Goal: Task Accomplishment & Management: Manage account settings

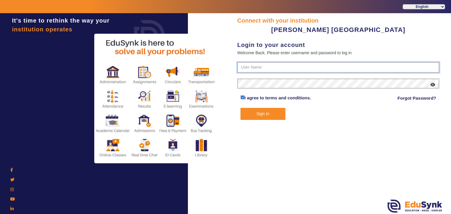
type input "7685859009"
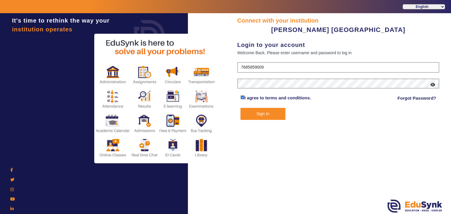
click at [259, 109] on button "Sign In" at bounding box center [262, 114] width 45 height 12
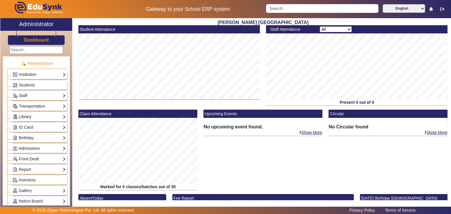
click at [41, 114] on link "Library" at bounding box center [39, 117] width 53 height 7
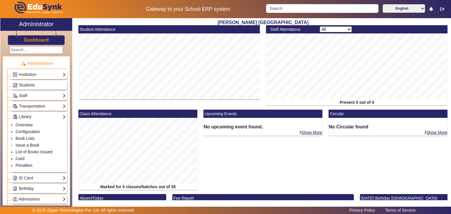
click at [28, 144] on link "Issue a Book" at bounding box center [28, 145] width 24 height 5
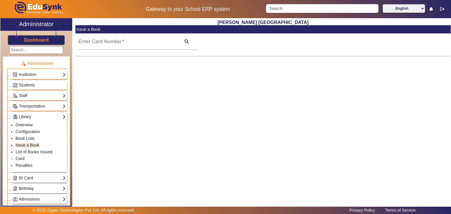
click at [20, 157] on link "Card" at bounding box center [20, 158] width 9 height 5
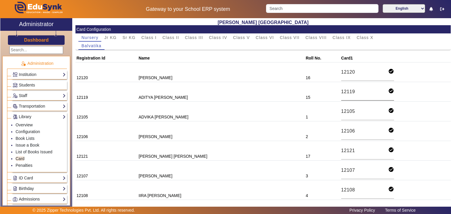
click at [341, 91] on input "12119" at bounding box center [364, 92] width 47 height 8
click at [341, 74] on input "12120" at bounding box center [364, 72] width 47 height 8
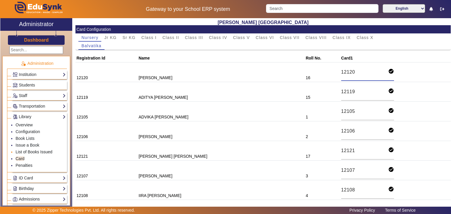
click at [36, 151] on link "List of Books Issued" at bounding box center [34, 152] width 37 height 5
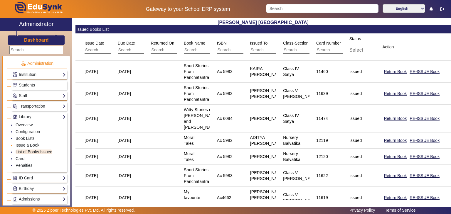
click at [30, 144] on link "Issue a Book" at bounding box center [28, 145] width 24 height 5
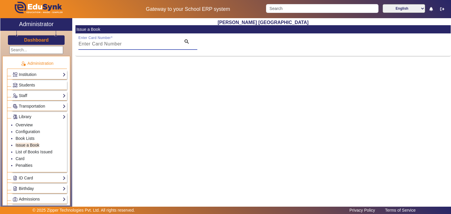
click at [129, 43] on input "Enter Card Number" at bounding box center [127, 43] width 99 height 7
paste input "12120"
type input "12120"
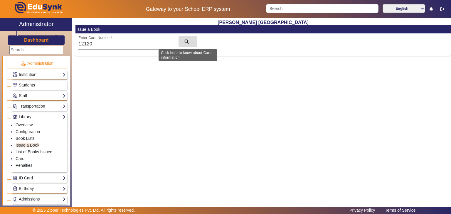
click at [185, 43] on mat-icon "search" at bounding box center [187, 42] width 6 height 6
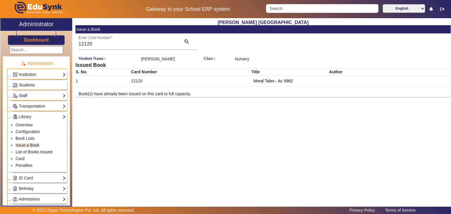
click at [33, 151] on link "List of Books Issued" at bounding box center [34, 152] width 37 height 5
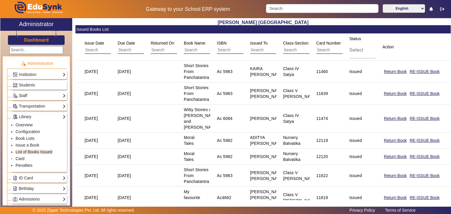
click at [23, 156] on link "Card" at bounding box center [20, 158] width 9 height 5
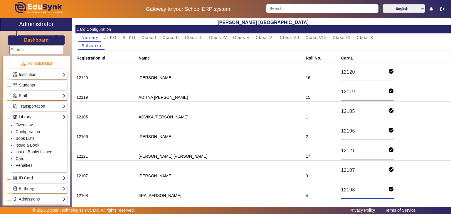
click at [341, 189] on input "12108" at bounding box center [364, 190] width 47 height 8
click at [28, 143] on link "Issue a Book" at bounding box center [28, 145] width 24 height 5
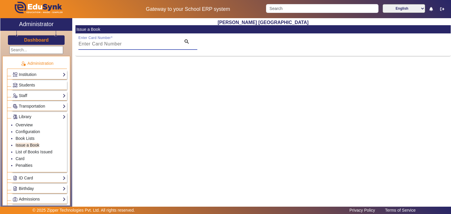
click at [129, 43] on input "Enter Card Number" at bounding box center [127, 43] width 99 height 7
paste input "12108"
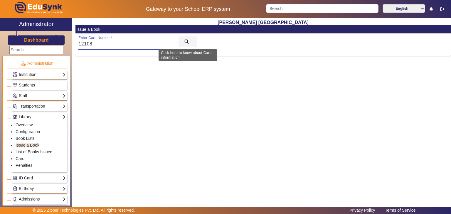
type input "12108"
click at [183, 39] on span "search" at bounding box center [187, 42] width 19 height 14
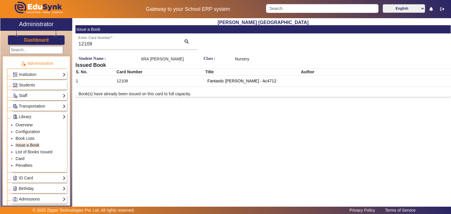
click at [22, 157] on link "Card" at bounding box center [20, 158] width 9 height 5
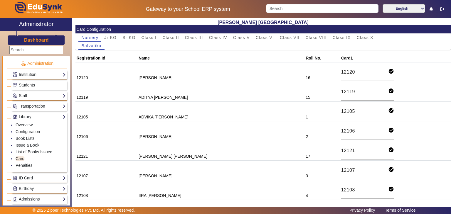
scroll to position [318, 0]
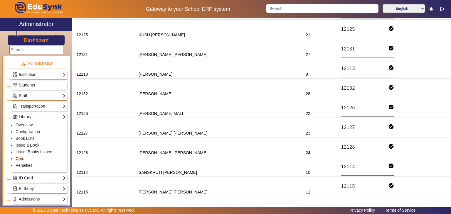
click at [341, 163] on input "12114" at bounding box center [364, 167] width 47 height 8
click at [28, 143] on link "Issue a Book" at bounding box center [28, 145] width 24 height 5
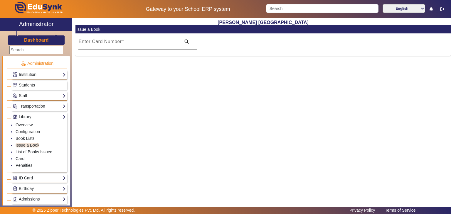
click at [127, 43] on input "Enter Card Number" at bounding box center [127, 43] width 99 height 7
paste input "12114"
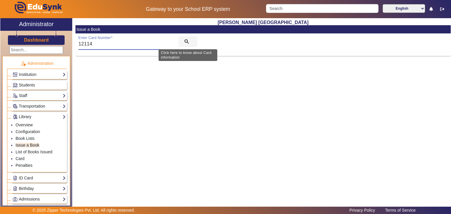
type input "12114"
click at [185, 42] on mat-icon "search" at bounding box center [187, 42] width 6 height 6
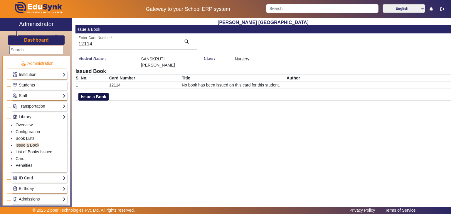
click at [92, 93] on button "Issue a Book" at bounding box center [93, 97] width 30 height 8
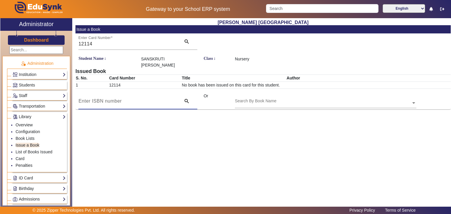
click at [96, 98] on input at bounding box center [127, 101] width 99 height 7
click at [278, 102] on ng-select "Search By Book Name" at bounding box center [325, 101] width 181 height 16
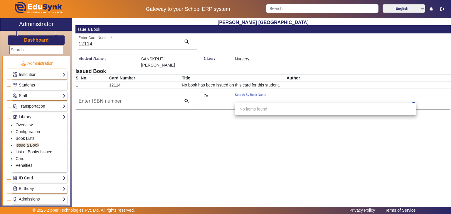
click at [277, 100] on input "text" at bounding box center [325, 103] width 181 height 6
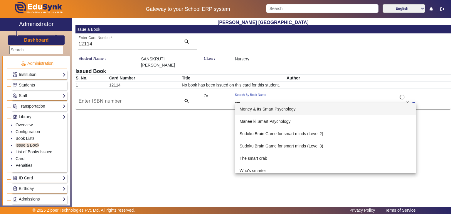
type input "s"
type input "panch"
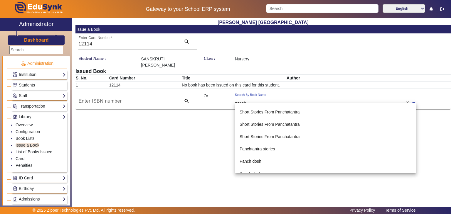
scroll to position [123, 0]
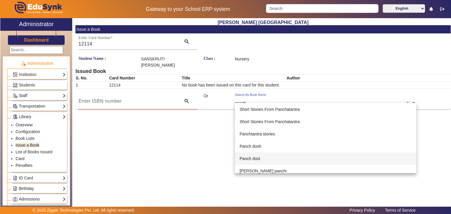
click at [411, 162] on div "Panch dost" at bounding box center [325, 159] width 181 height 12
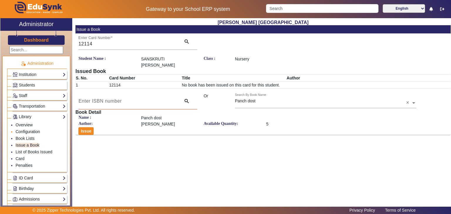
click at [25, 132] on link "Configuration" at bounding box center [28, 131] width 24 height 5
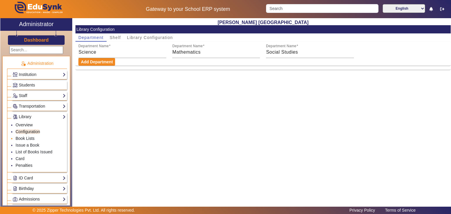
click at [30, 136] on link "Book Lists" at bounding box center [25, 138] width 19 height 5
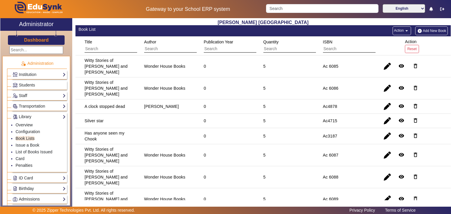
click at [328, 66] on div "Ac 6085" at bounding box center [331, 66] width 20 height 10
click at [327, 85] on div "Ac 6086" at bounding box center [331, 88] width 16 height 6
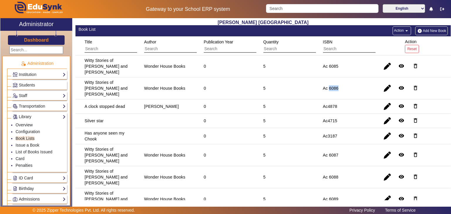
click at [327, 85] on div "Ac 6086" at bounding box center [331, 88] width 16 height 6
click at [115, 60] on div "Witty Stories of [PERSON_NAME] and [PERSON_NAME]" at bounding box center [108, 67] width 46 height 18
click at [109, 51] on input "text" at bounding box center [111, 49] width 53 height 8
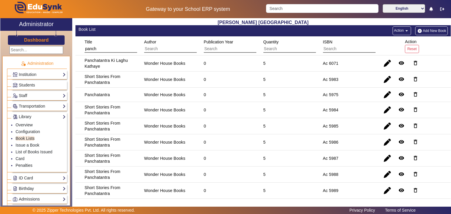
type input "panch"
click at [39, 41] on h3 "Dashboard" at bounding box center [36, 40] width 25 height 6
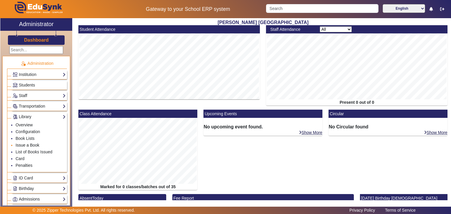
click at [29, 143] on link "Issue a Book" at bounding box center [28, 145] width 24 height 5
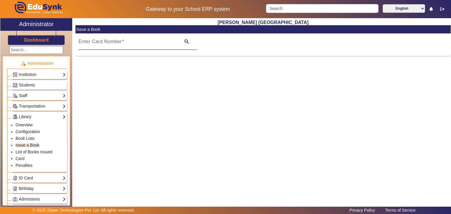
click at [114, 41] on mat-label "Enter Card Number" at bounding box center [99, 41] width 43 height 5
click at [114, 41] on input "Enter Card Number" at bounding box center [127, 43] width 99 height 7
paste input "12114"
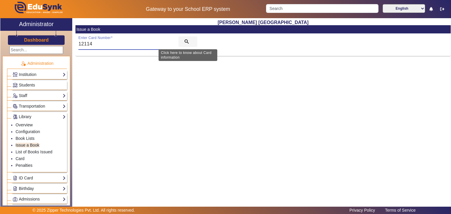
type input "12114"
click at [185, 42] on mat-icon "search" at bounding box center [187, 42] width 6 height 6
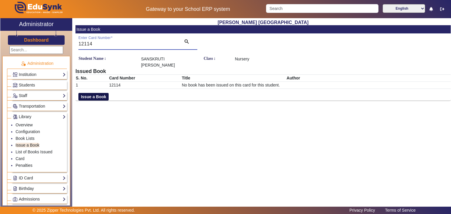
click at [101, 93] on button "Issue a Book" at bounding box center [93, 97] width 30 height 8
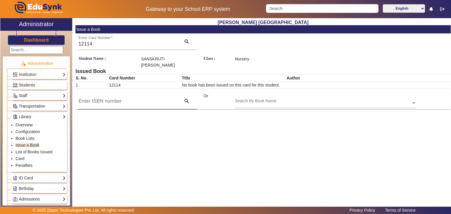
click at [126, 100] on div at bounding box center [127, 101] width 99 height 16
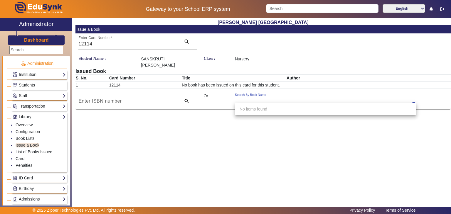
click at [257, 93] on div "Search By Book Name" at bounding box center [323, 96] width 176 height 7
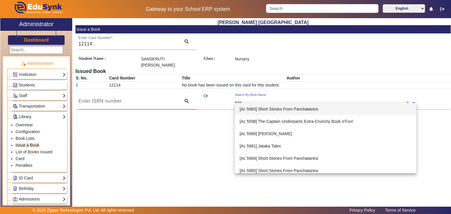
type input "5989"
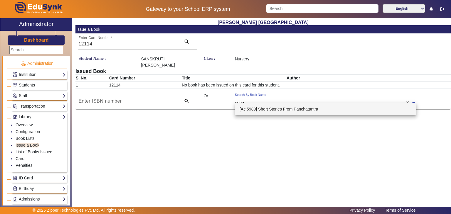
click at [269, 107] on span "[Ac 5989] Short Stories From Panchatantra" at bounding box center [278, 109] width 79 height 5
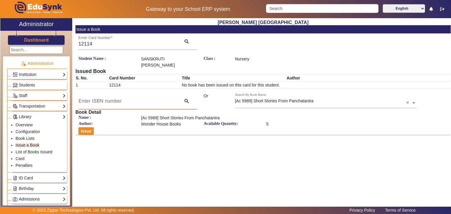
click at [36, 40] on h3 "Dashboard" at bounding box center [36, 40] width 25 height 6
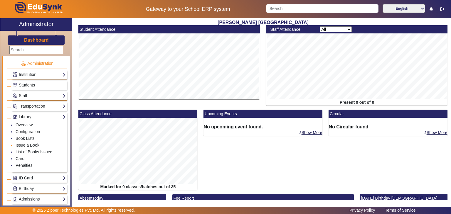
click at [26, 144] on link "Issue a Book" at bounding box center [28, 145] width 24 height 5
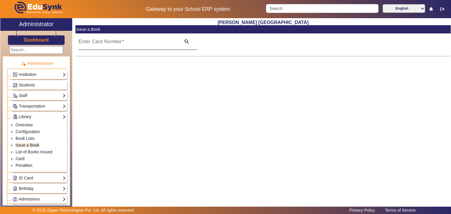
click at [123, 40] on span at bounding box center [123, 41] width 2 height 5
click at [123, 40] on input "Enter Card Number" at bounding box center [127, 43] width 99 height 7
click at [123, 42] on input "Enter Card Number" at bounding box center [127, 43] width 99 height 7
paste input "12114"
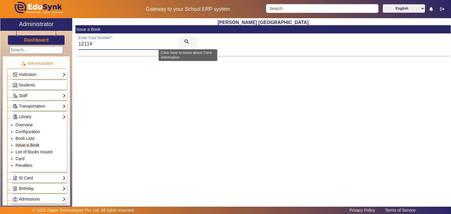
type input "12114"
click at [186, 40] on mat-icon "search" at bounding box center [187, 42] width 6 height 6
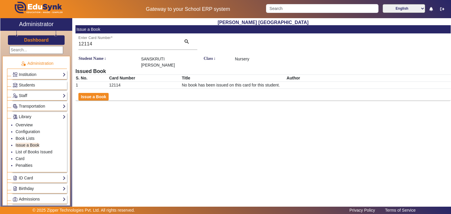
click at [92, 86] on div "Student Name : [PERSON_NAME] Class : Nursery Issued Book S. No. Card Number Tit…" at bounding box center [262, 78] width 375 height 45
click at [87, 93] on button "Issue a Book" at bounding box center [93, 97] width 30 height 8
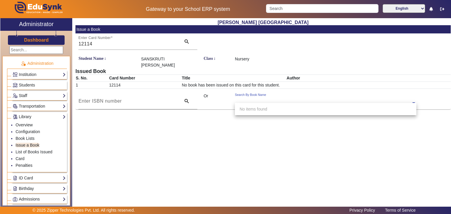
click at [268, 100] on div "Search By Book Name" at bounding box center [325, 100] width 181 height 15
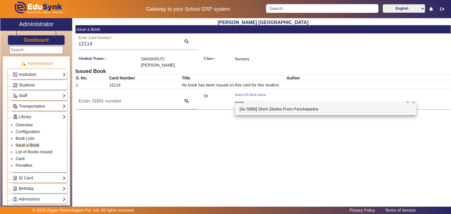
click at [263, 100] on input "5989" at bounding box center [325, 103] width 181 height 6
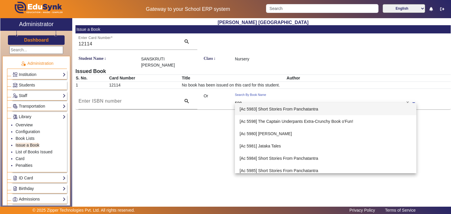
type input "5983"
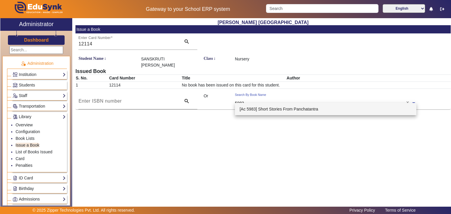
click at [263, 108] on span "[Ac 5983] Short Stories From Panchatantra" at bounding box center [278, 109] width 79 height 5
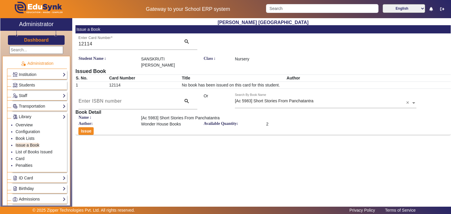
click at [46, 41] on h3 "Dashboard" at bounding box center [36, 40] width 25 height 6
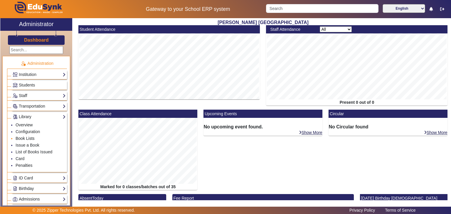
click at [29, 138] on link "Book Lists" at bounding box center [25, 138] width 19 height 5
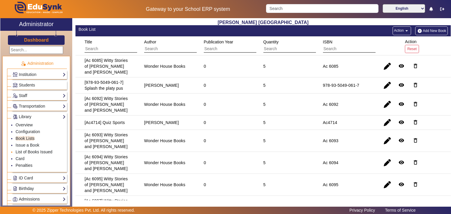
click at [31, 150] on link "List of Books Issued" at bounding box center [34, 152] width 37 height 5
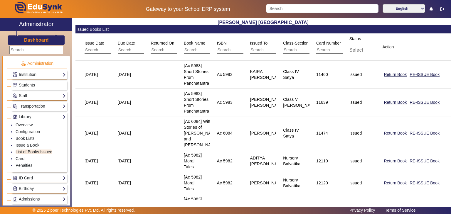
click at [52, 79] on div "Students" at bounding box center [37, 84] width 60 height 11
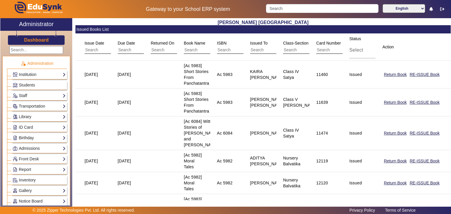
click at [43, 75] on link "Institution" at bounding box center [39, 74] width 53 height 7
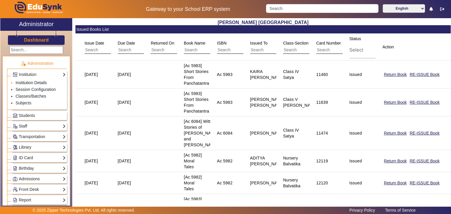
click at [37, 82] on link "Institution Details" at bounding box center [31, 82] width 31 height 5
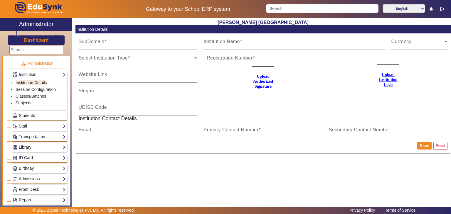
type input "STKADAMPG"
type input "[PERSON_NAME] [GEOGRAPHIC_DATA]"
type input "NA"
type input "[EMAIL_ADDRESS][DOMAIN_NAME]"
type input "7685859009"
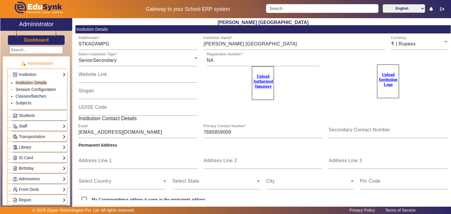
click at [37, 87] on link "Session Configuration" at bounding box center [36, 89] width 40 height 5
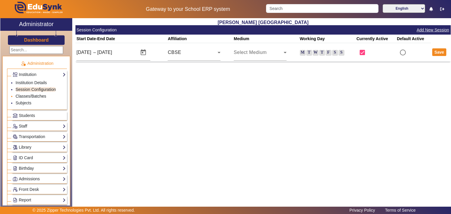
click at [36, 94] on link "Classes/Batches" at bounding box center [31, 96] width 31 height 5
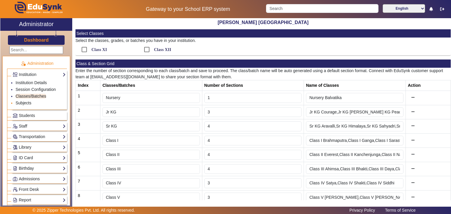
click at [19, 101] on link "Subjects" at bounding box center [24, 103] width 16 height 5
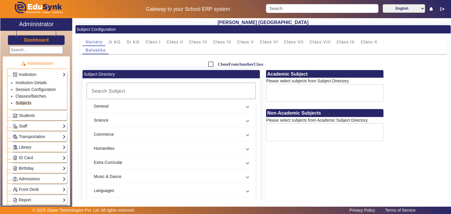
click at [36, 146] on link "Library" at bounding box center [39, 147] width 53 height 7
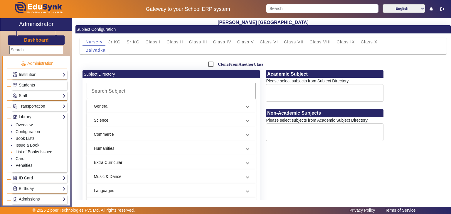
click at [28, 152] on link "List of Books Issued" at bounding box center [34, 152] width 37 height 5
